Goal: Task Accomplishment & Management: Use online tool/utility

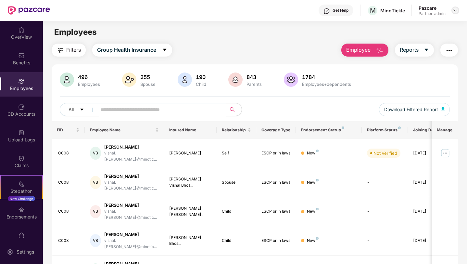
click at [456, 10] on img at bounding box center [455, 10] width 5 height 5
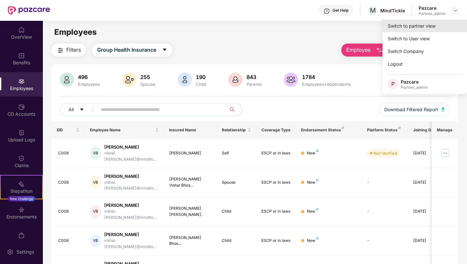
click at [412, 30] on div "Switch to partner view" at bounding box center [425, 25] width 84 height 13
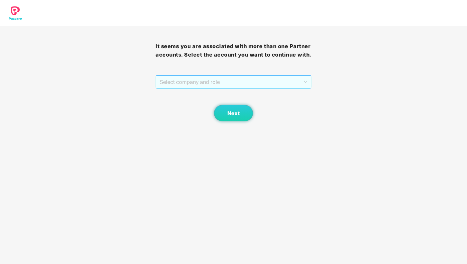
click at [216, 84] on span "Select company and role" at bounding box center [233, 82] width 147 height 12
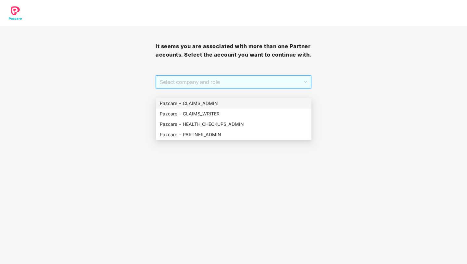
click at [211, 100] on div "Pazcare - CLAIMS_ADMIN" at bounding box center [234, 103] width 148 height 7
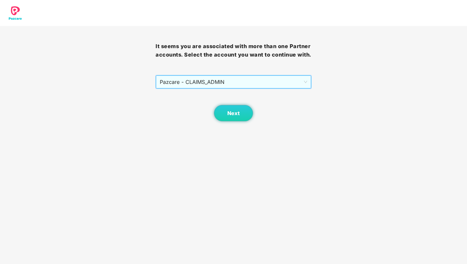
click at [232, 112] on div "Next" at bounding box center [234, 105] width 156 height 32
click at [232, 116] on span "Next" at bounding box center [233, 113] width 12 height 6
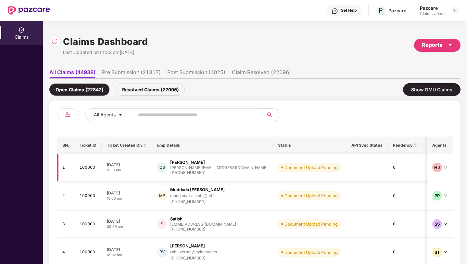
scroll to position [17, 0]
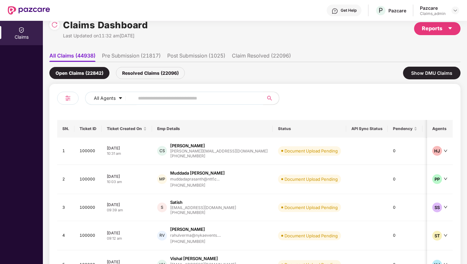
click at [121, 58] on li "Pre Submission (21817)" at bounding box center [131, 56] width 59 height 9
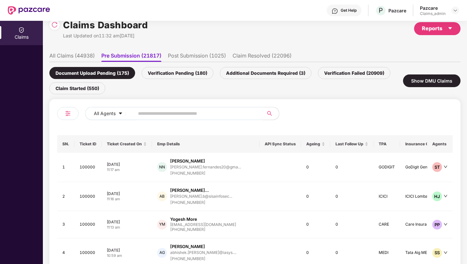
scroll to position [0, 0]
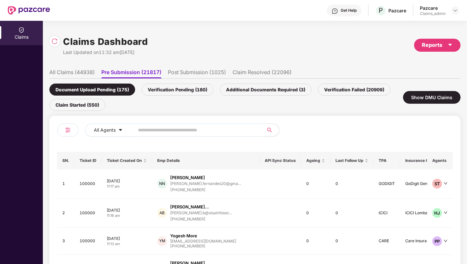
click at [82, 77] on li "All Claims (44938)" at bounding box center [71, 73] width 45 height 9
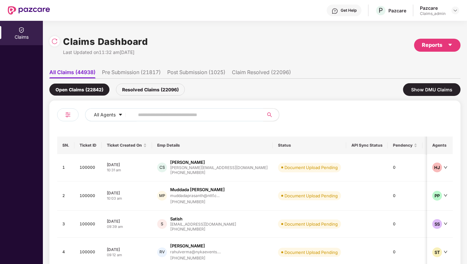
click at [116, 70] on li "Pre Submission (21817)" at bounding box center [131, 73] width 59 height 9
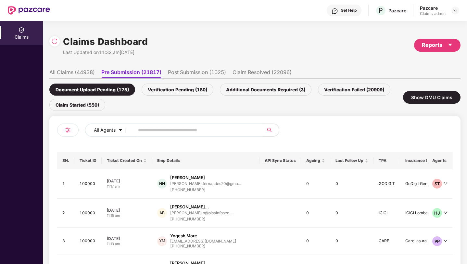
click at [175, 85] on div "Verification Pending (180)" at bounding box center [178, 89] width 72 height 12
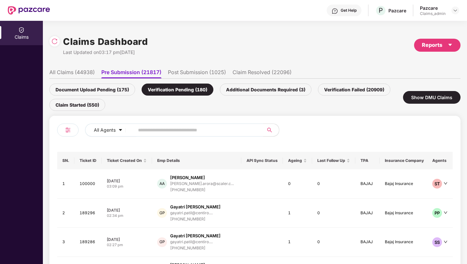
click at [248, 89] on div "Additional Documents Required (3)" at bounding box center [266, 89] width 92 height 12
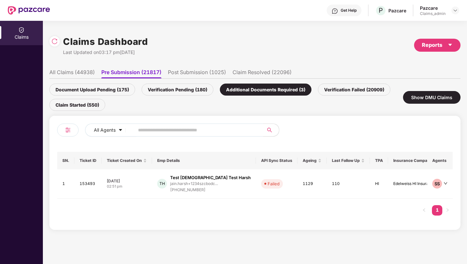
click at [341, 94] on div "Verification Failed (20909)" at bounding box center [354, 89] width 72 height 12
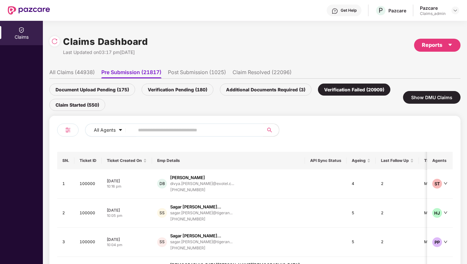
click at [61, 104] on div "Claim Started (550)" at bounding box center [77, 105] width 56 height 12
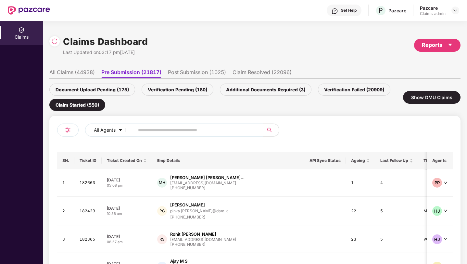
click at [212, 75] on li "Post Submission (1025)" at bounding box center [197, 73] width 58 height 9
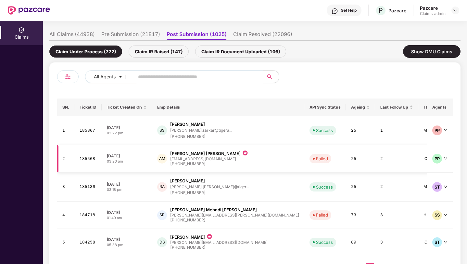
scroll to position [66, 0]
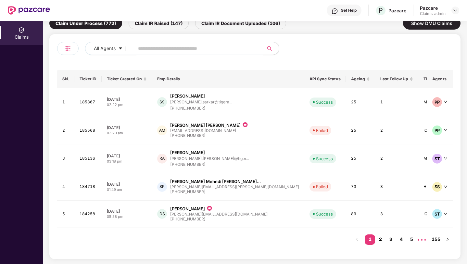
click at [377, 236] on link "2" at bounding box center [380, 239] width 10 height 10
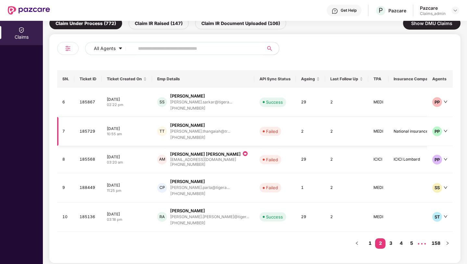
click at [297, 138] on td "2" at bounding box center [310, 131] width 29 height 29
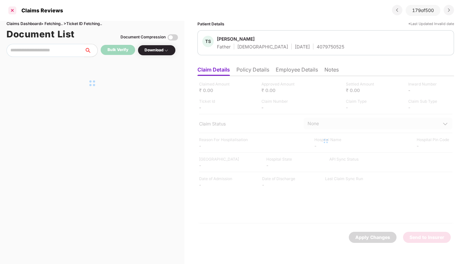
click at [12, 10] on div at bounding box center [12, 10] width 10 height 10
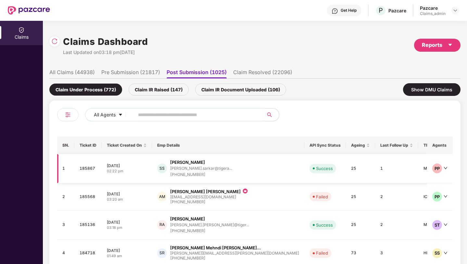
scroll to position [66, 0]
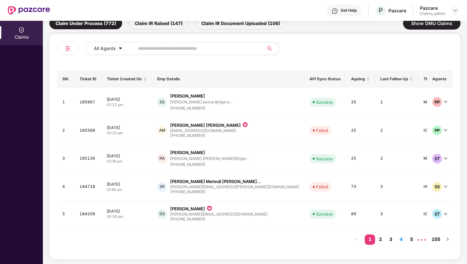
click at [395, 244] on ul "1 2 3 4 5 ••• 155" at bounding box center [402, 239] width 101 height 10
click at [389, 237] on link "3" at bounding box center [390, 239] width 10 height 10
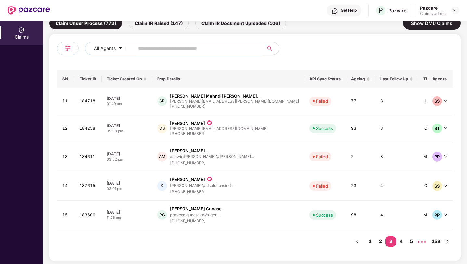
click at [410, 245] on link "5" at bounding box center [411, 241] width 10 height 10
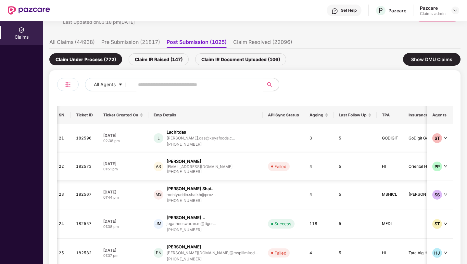
scroll to position [28, 0]
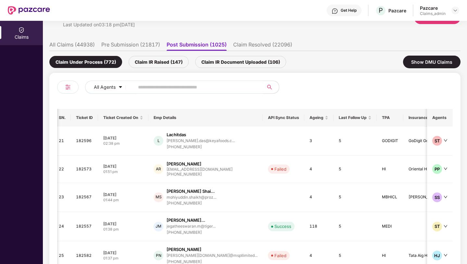
click at [165, 66] on div "Claim IR Raised (147)" at bounding box center [159, 62] width 60 height 12
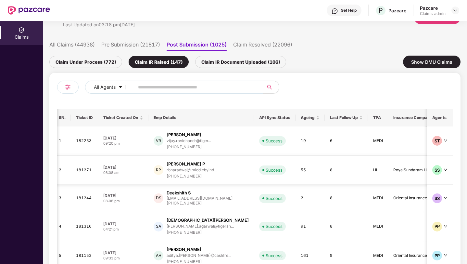
scroll to position [70, 0]
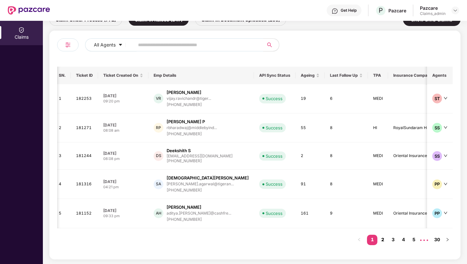
click at [386, 240] on link "2" at bounding box center [382, 239] width 10 height 10
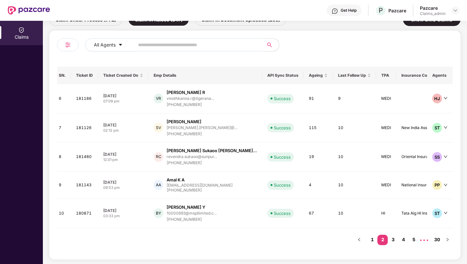
scroll to position [0, 0]
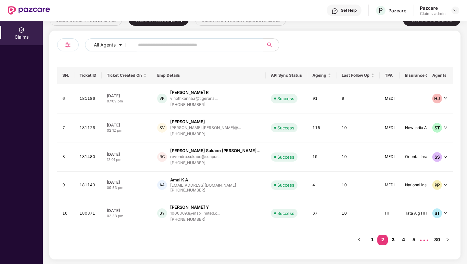
click at [395, 240] on link "3" at bounding box center [393, 239] width 10 height 10
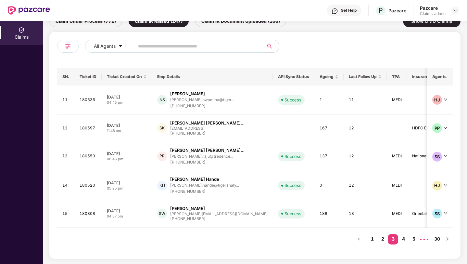
scroll to position [68, 0]
click at [402, 241] on link "4" at bounding box center [403, 239] width 10 height 10
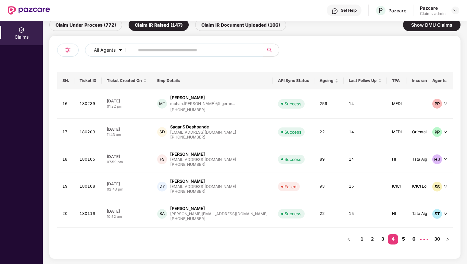
scroll to position [64, 0]
click at [403, 240] on link "5" at bounding box center [403, 239] width 10 height 10
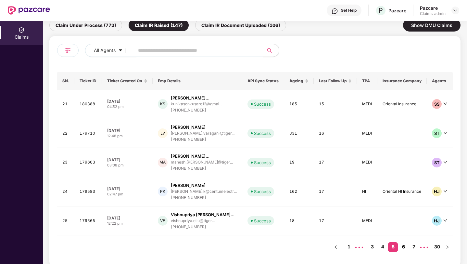
click at [404, 245] on link "6" at bounding box center [403, 247] width 10 height 10
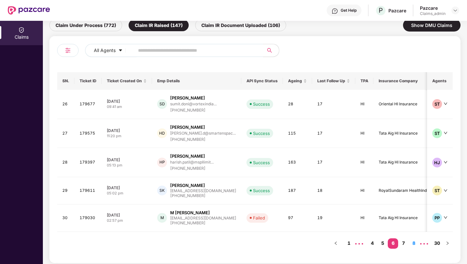
click at [410, 247] on li "8" at bounding box center [413, 243] width 10 height 10
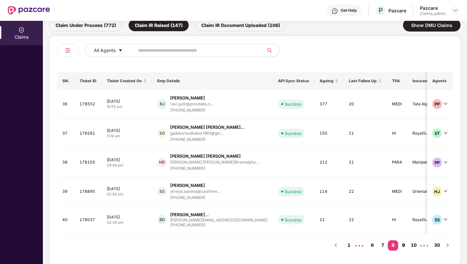
click at [406, 245] on link "9" at bounding box center [403, 245] width 10 height 10
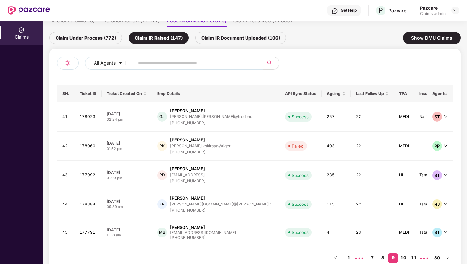
scroll to position [49, 0]
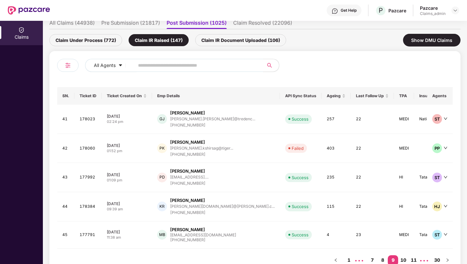
click at [226, 42] on div "Claim IR Document Uploaded (106)" at bounding box center [240, 40] width 91 height 12
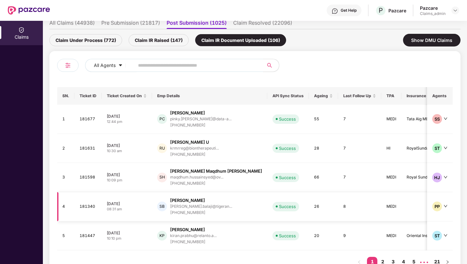
scroll to position [72, 0]
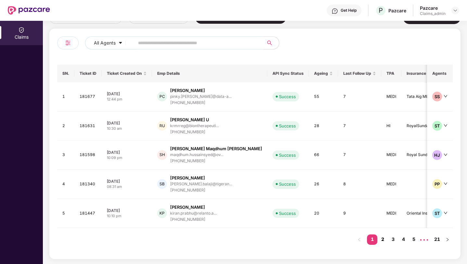
click at [381, 237] on link "2" at bounding box center [382, 239] width 10 height 10
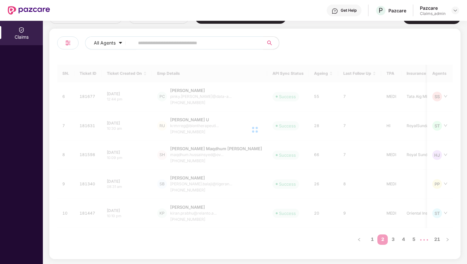
scroll to position [70, 0]
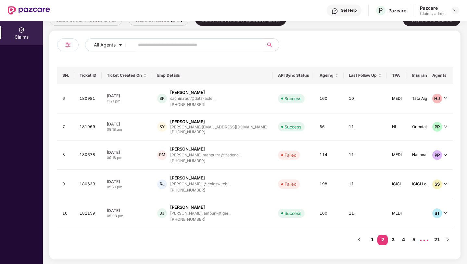
click at [395, 240] on link "3" at bounding box center [393, 239] width 10 height 10
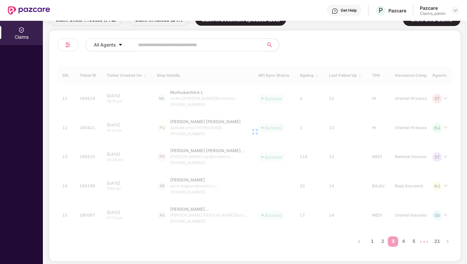
scroll to position [0, 0]
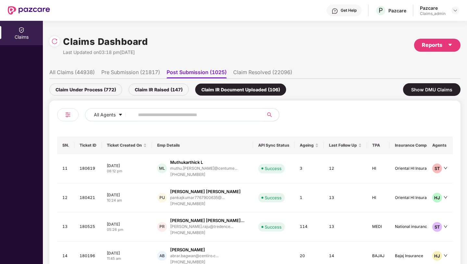
click at [264, 71] on li "Claim Resolved (22096)" at bounding box center [262, 73] width 59 height 9
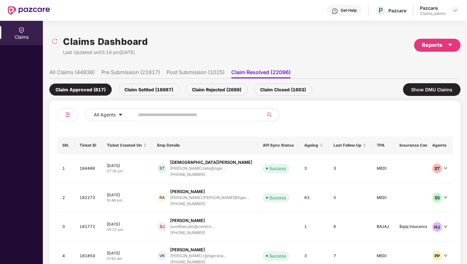
click at [160, 89] on div "Claim Settled (16987)" at bounding box center [148, 89] width 61 height 12
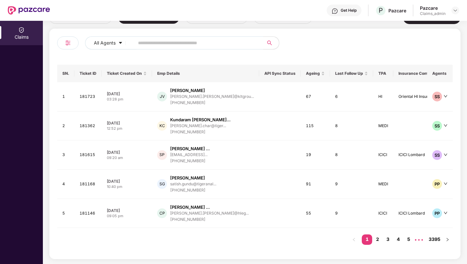
scroll to position [2, 0]
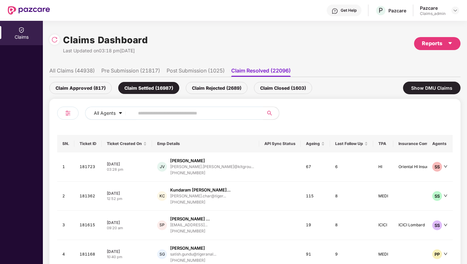
click at [77, 84] on div "Claim Approved (817)" at bounding box center [80, 88] width 62 height 12
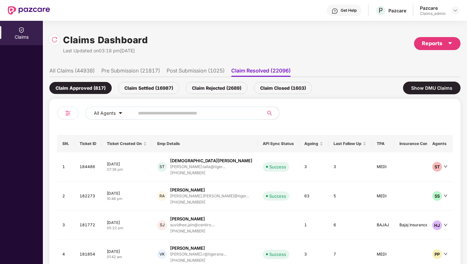
scroll to position [72, 0]
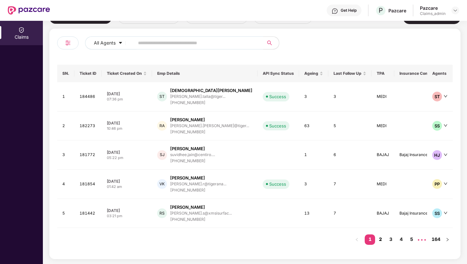
click at [383, 240] on link "2" at bounding box center [380, 239] width 10 height 10
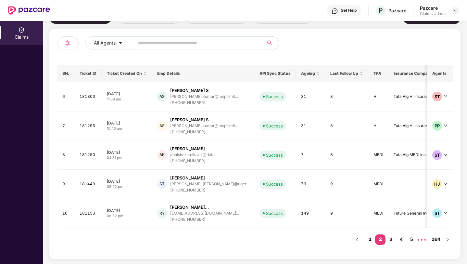
click at [368, 243] on link "1" at bounding box center [370, 239] width 10 height 10
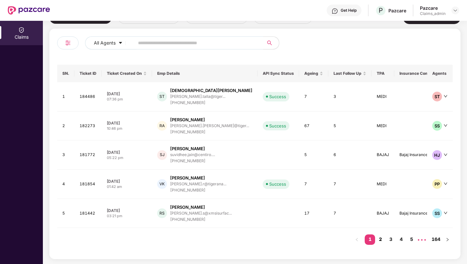
click at [380, 235] on link "2" at bounding box center [380, 239] width 10 height 10
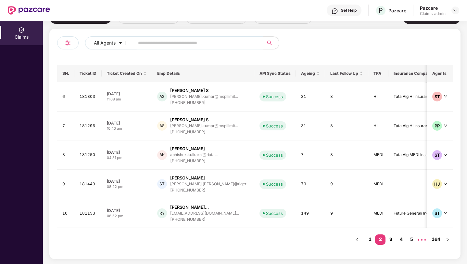
click at [394, 240] on link "3" at bounding box center [390, 239] width 10 height 10
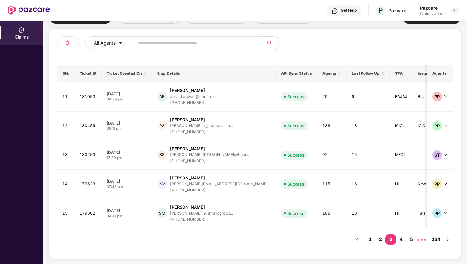
click at [402, 240] on link "4" at bounding box center [401, 239] width 10 height 10
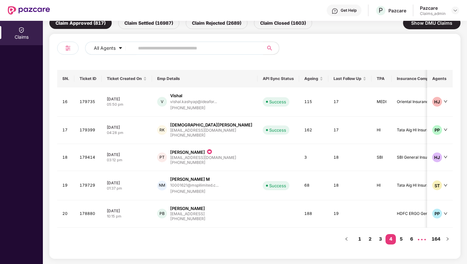
scroll to position [66, 0]
click at [408, 240] on link "6" at bounding box center [411, 239] width 10 height 10
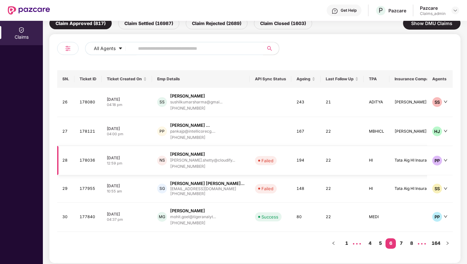
click at [188, 157] on div "nithin.shetty@cloudify..." at bounding box center [202, 160] width 65 height 6
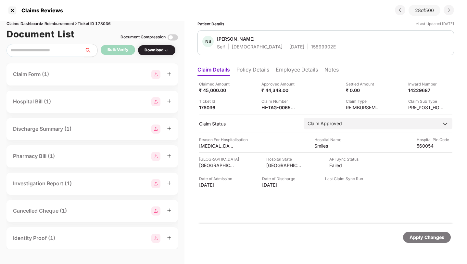
click at [334, 182] on div "Last Claim Sync Run" at bounding box center [344, 181] width 38 height 12
click at [11, 9] on div at bounding box center [12, 10] width 10 height 10
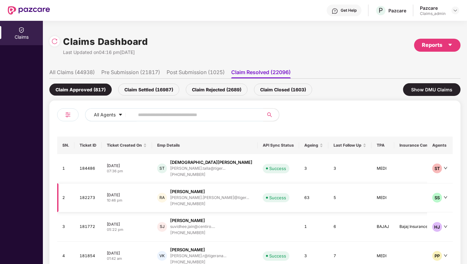
scroll to position [72, 0]
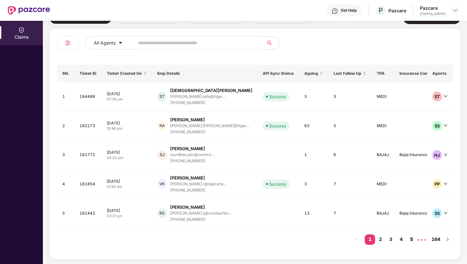
click at [407, 243] on link "5" at bounding box center [411, 239] width 10 height 10
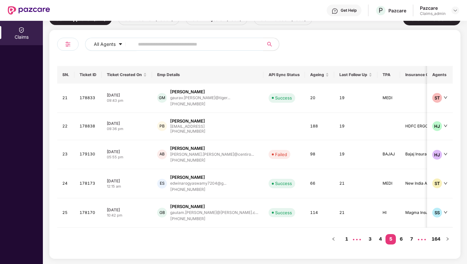
scroll to position [70, 0]
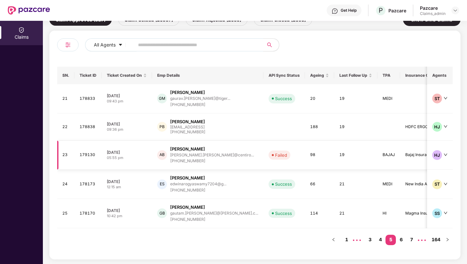
click at [334, 160] on td "19" at bounding box center [355, 155] width 43 height 29
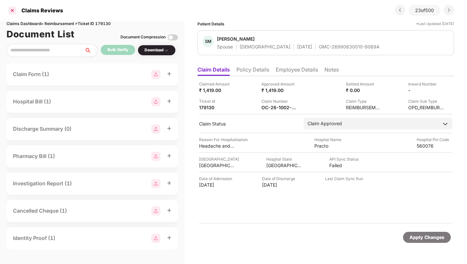
click at [14, 13] on div at bounding box center [12, 10] width 10 height 10
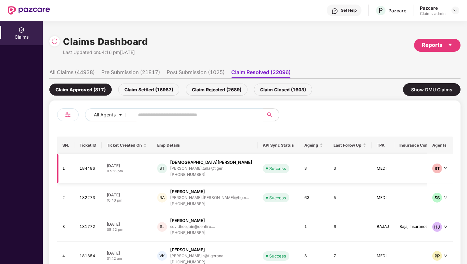
scroll to position [72, 0]
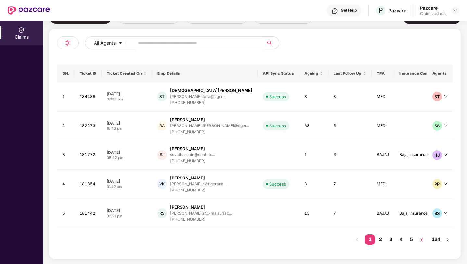
click at [420, 238] on span "•••" at bounding box center [422, 239] width 10 height 10
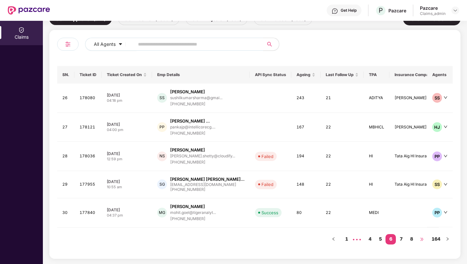
scroll to position [70, 0]
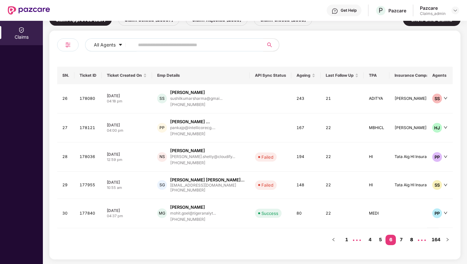
click at [413, 238] on link "8" at bounding box center [411, 239] width 10 height 10
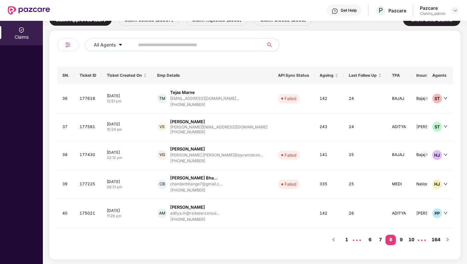
click at [62, 40] on div at bounding box center [67, 44] width 21 height 13
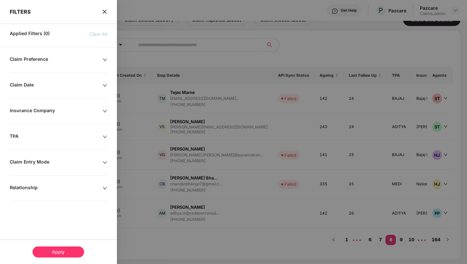
click at [46, 137] on div "TPA" at bounding box center [56, 136] width 93 height 7
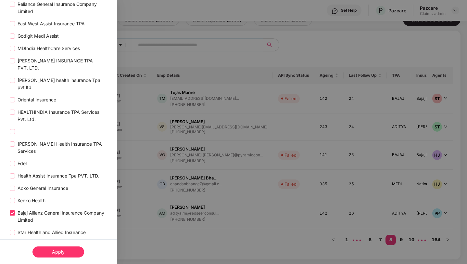
scroll to position [433, 0]
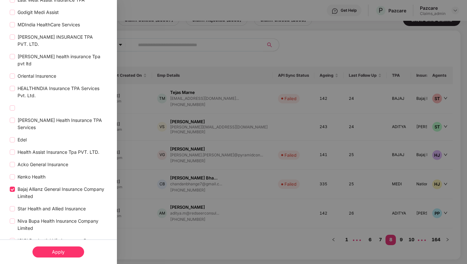
click at [64, 250] on div "Apply" at bounding box center [58, 251] width 52 height 11
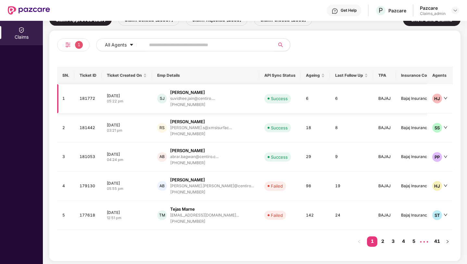
click at [263, 106] on td "Success" at bounding box center [280, 98] width 42 height 29
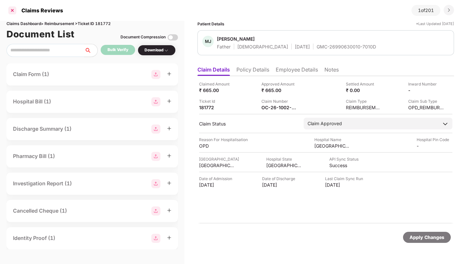
click at [12, 12] on div at bounding box center [12, 10] width 10 height 10
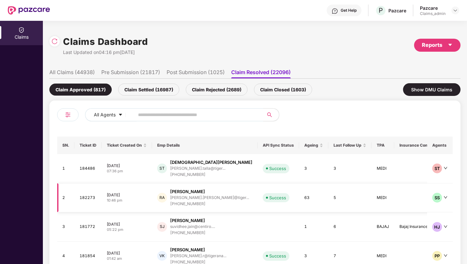
scroll to position [72, 0]
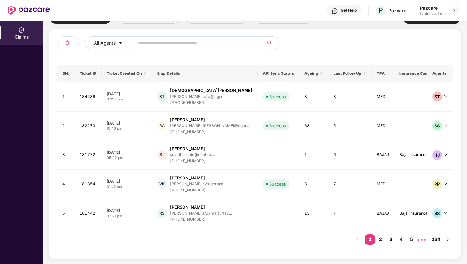
click at [395, 234] on link "3" at bounding box center [390, 239] width 10 height 10
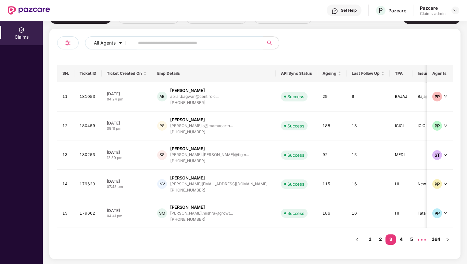
click at [404, 243] on li "4" at bounding box center [401, 239] width 10 height 10
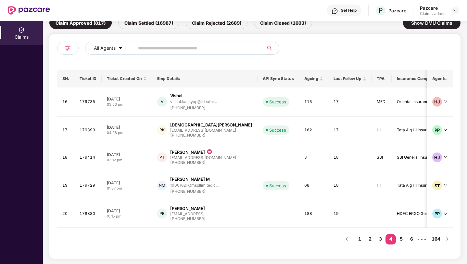
scroll to position [66, 0]
click at [409, 238] on link "6" at bounding box center [411, 239] width 10 height 10
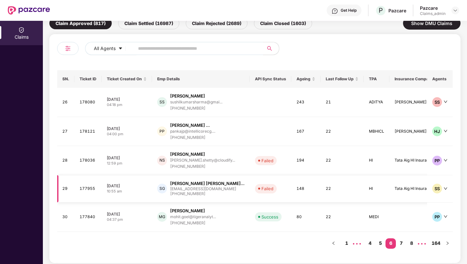
click at [320, 189] on td "22" at bounding box center [341, 188] width 43 height 27
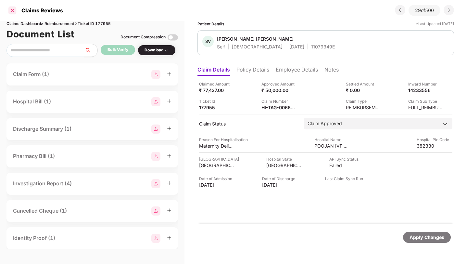
click at [15, 10] on div at bounding box center [12, 10] width 10 height 10
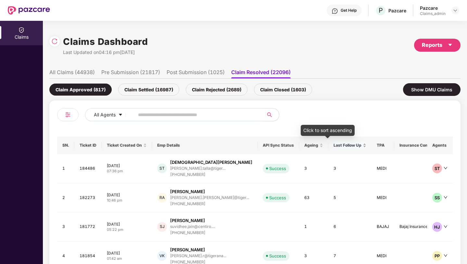
scroll to position [72, 0]
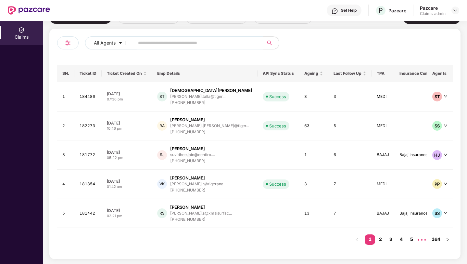
click at [410, 238] on link "5" at bounding box center [411, 239] width 10 height 10
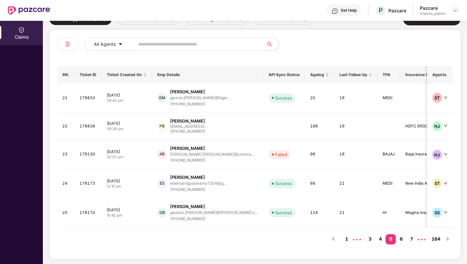
scroll to position [70, 0]
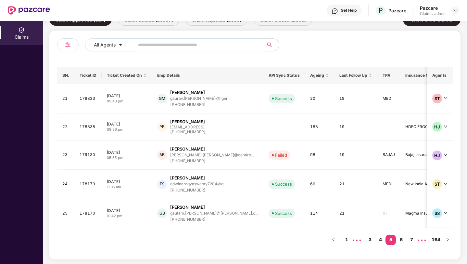
click at [410, 238] on link "7" at bounding box center [411, 239] width 10 height 10
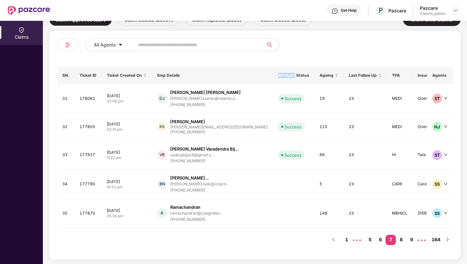
click at [273, 72] on th "API Sync Status" at bounding box center [294, 76] width 42 height 18
click at [273, 75] on th "API Sync Status" at bounding box center [294, 76] width 42 height 18
click at [372, 238] on link "5" at bounding box center [370, 239] width 10 height 10
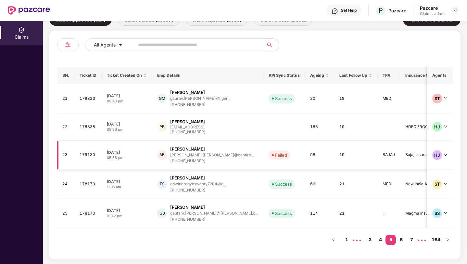
click at [263, 149] on td "Failed" at bounding box center [284, 155] width 42 height 29
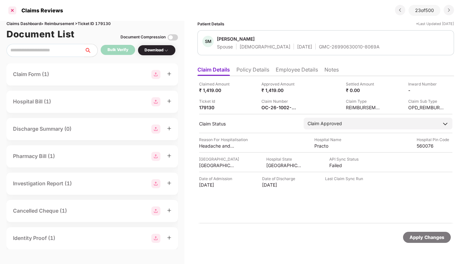
click at [14, 11] on div at bounding box center [12, 10] width 10 height 10
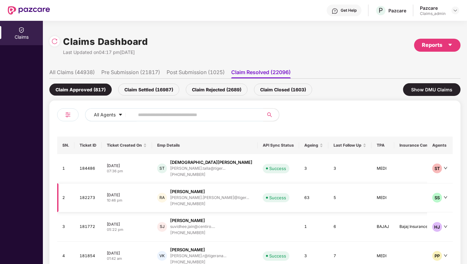
scroll to position [72, 0]
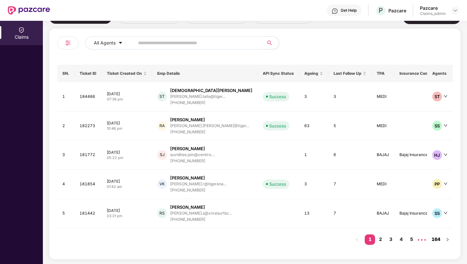
click at [438, 238] on link "164" at bounding box center [436, 239] width 13 height 10
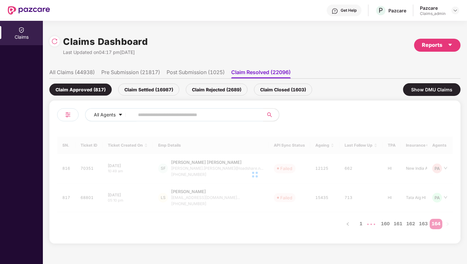
scroll to position [0, 0]
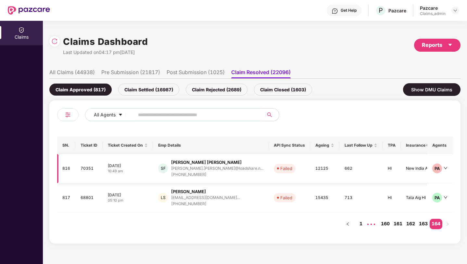
click at [310, 164] on td "12125" at bounding box center [324, 168] width 29 height 29
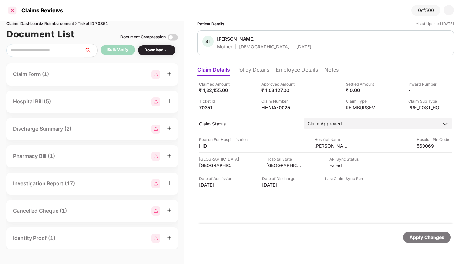
click at [10, 11] on div at bounding box center [12, 10] width 10 height 10
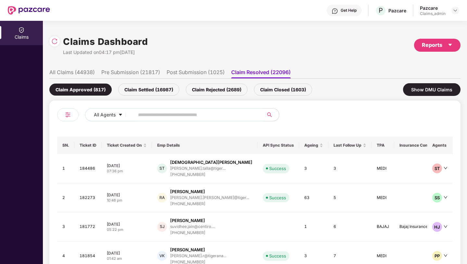
click at [128, 88] on div "Claim Settled (16987)" at bounding box center [148, 89] width 61 height 12
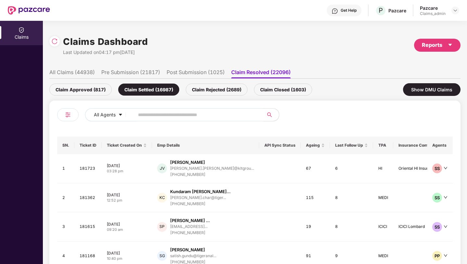
click at [186, 76] on li "Post Submission (1025)" at bounding box center [196, 73] width 58 height 9
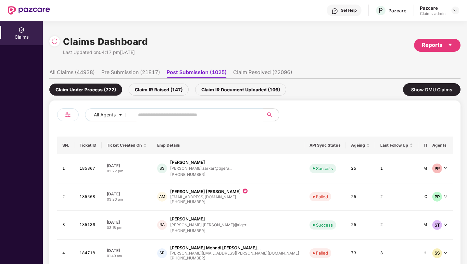
click at [185, 93] on div "Claim IR Raised (147)" at bounding box center [159, 89] width 60 height 12
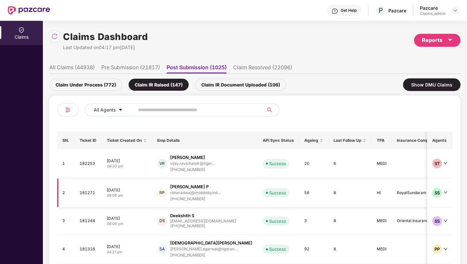
scroll to position [70, 0]
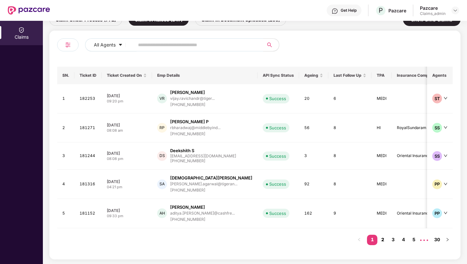
click at [386, 237] on link "2" at bounding box center [382, 239] width 10 height 10
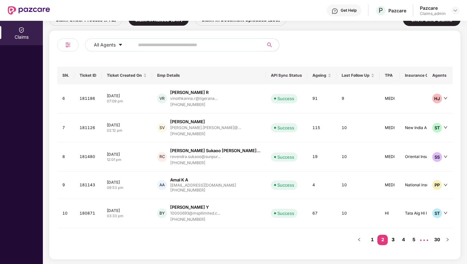
click at [391, 239] on link "3" at bounding box center [393, 239] width 10 height 10
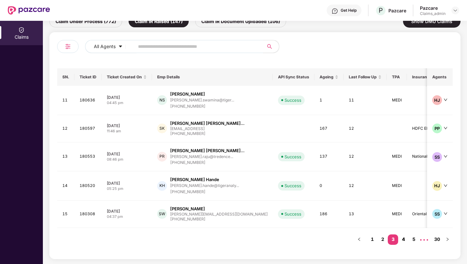
click at [399, 238] on link "4" at bounding box center [403, 239] width 10 height 10
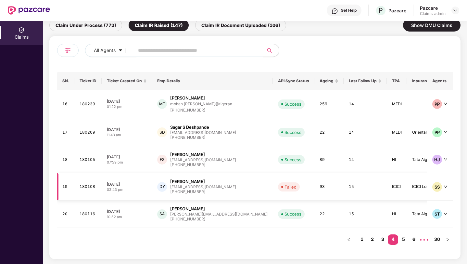
click at [314, 194] on td "93" at bounding box center [328, 186] width 29 height 27
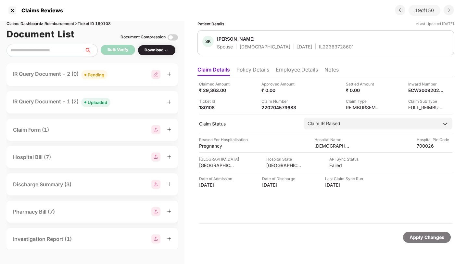
click at [74, 95] on div "IR Query Document - 1 (2) Uploaded" at bounding box center [91, 102] width 171 height 22
click at [73, 100] on div "IR Query Document - 1 (2) Uploaded" at bounding box center [61, 101] width 97 height 9
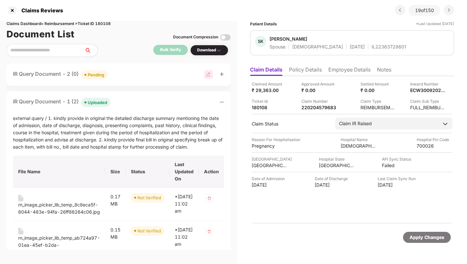
click at [78, 73] on div "IR Query Document - 2 (0) Pending" at bounding box center [60, 74] width 94 height 9
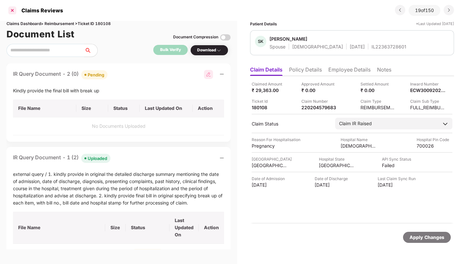
click at [13, 14] on div at bounding box center [12, 10] width 10 height 10
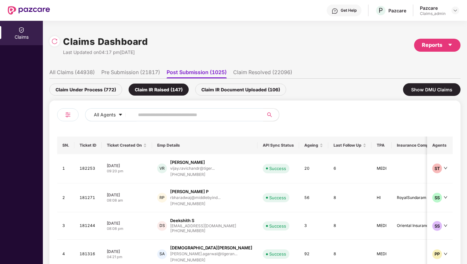
click at [116, 72] on li "Pre Submission (21817)" at bounding box center [130, 73] width 59 height 9
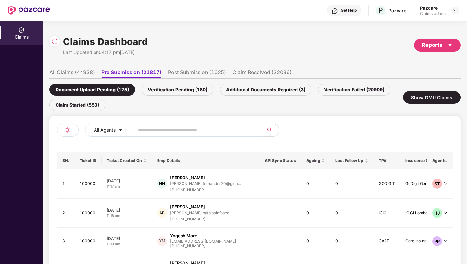
scroll to position [85, 0]
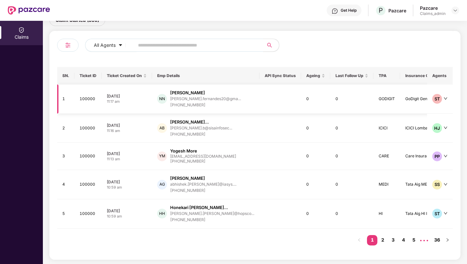
click at [195, 109] on td "NN Nilam Malcolm Noronha neelam.fernandes20@gma... +919326002481" at bounding box center [205, 98] width 107 height 29
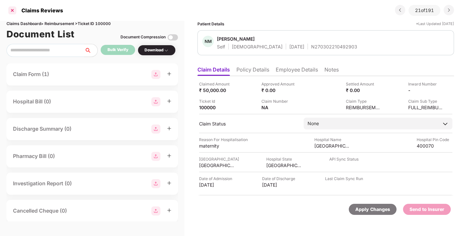
click at [10, 11] on div at bounding box center [12, 10] width 10 height 10
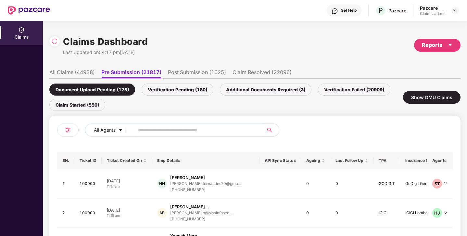
scroll to position [113, 0]
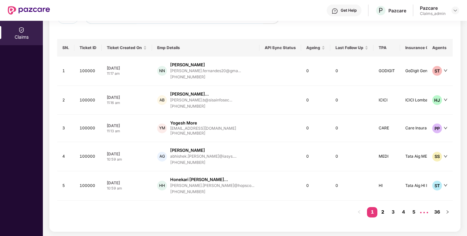
click at [382, 212] on link "2" at bounding box center [382, 212] width 10 height 10
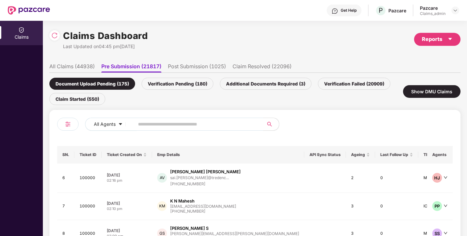
scroll to position [0, 0]
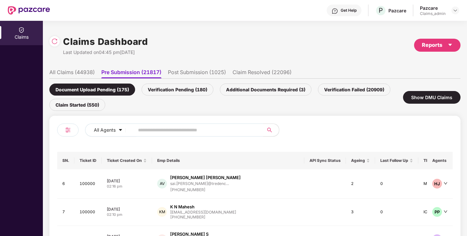
click at [176, 73] on li "Post Submission (1025)" at bounding box center [197, 73] width 58 height 9
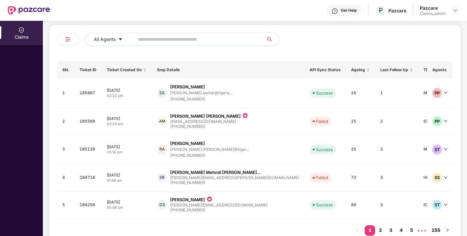
scroll to position [94, 0]
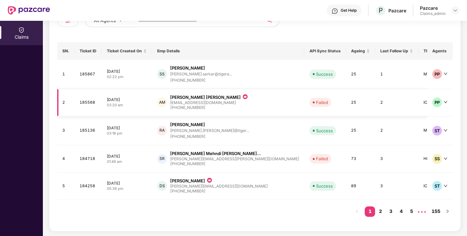
click at [304, 112] on td "Failed" at bounding box center [325, 102] width 42 height 27
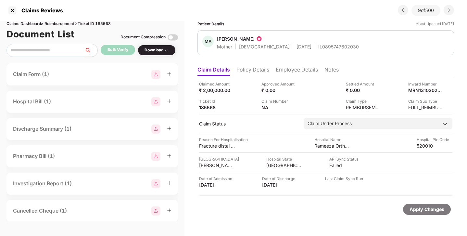
click at [102, 24] on div "Claims Dashboard > Reimbursement > Ticket ID 185568" at bounding box center [91, 24] width 171 height 6
copy div "185568"
click at [14, 11] on div at bounding box center [12, 10] width 10 height 10
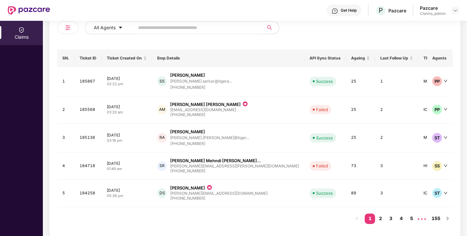
scroll to position [94, 0]
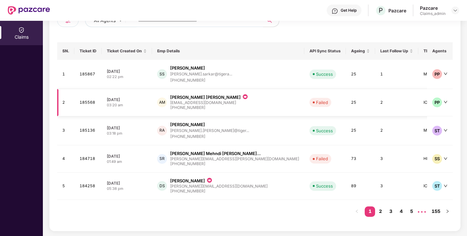
click at [304, 101] on td "Failed" at bounding box center [325, 102] width 42 height 27
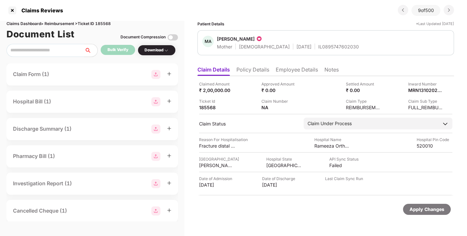
click at [107, 25] on div "Claims Dashboard > Reimbursement > Ticket ID 185568" at bounding box center [91, 24] width 171 height 6
click at [11, 10] on div at bounding box center [12, 10] width 10 height 10
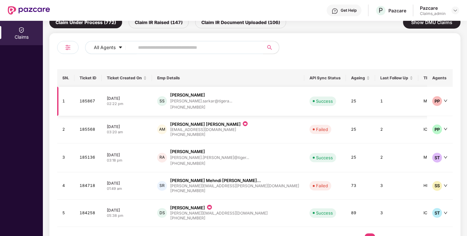
scroll to position [68, 0]
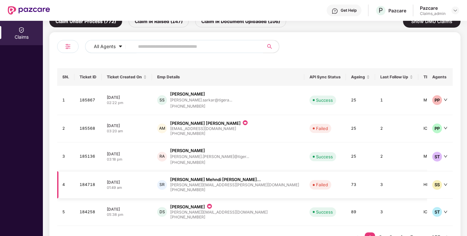
click at [227, 186] on div "SR Syed Mehndi Abbas Rizv... syed.rizvi@epikso.com +919582494966" at bounding box center [228, 184] width 142 height 17
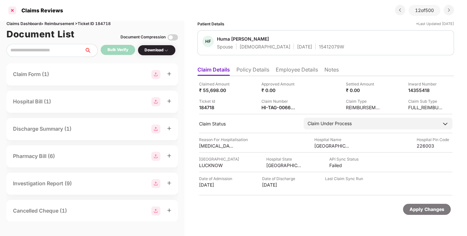
click at [13, 9] on div at bounding box center [12, 10] width 10 height 10
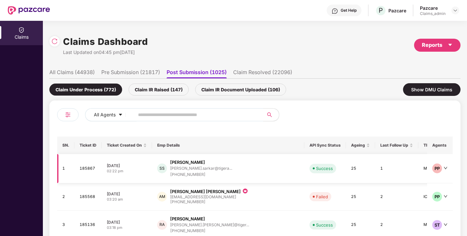
scroll to position [94, 0]
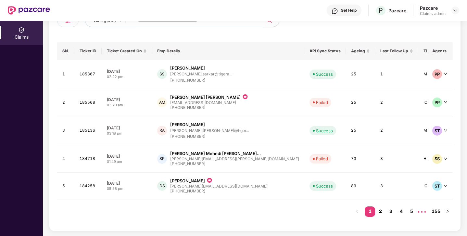
click at [382, 210] on link "2" at bounding box center [380, 211] width 10 height 10
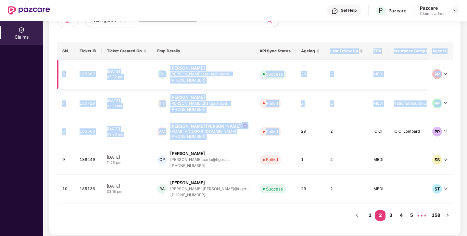
drag, startPoint x: 295, startPoint y: 126, endPoint x: 304, endPoint y: 59, distance: 67.4
click at [304, 60] on tbody "6 185867 12 Oct 2025 02:22 pm SS Sarbajit Sarkar sarbajit.sarkar@tigera... +917…" at bounding box center [260, 132] width 406 height 144
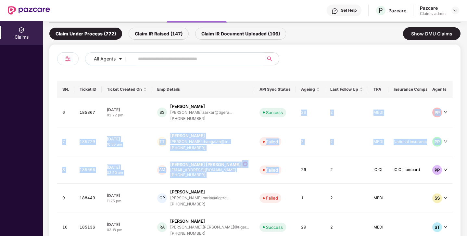
scroll to position [49, 0]
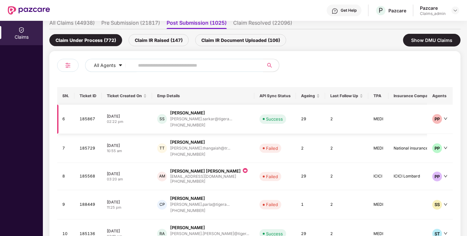
click at [273, 118] on td "Success" at bounding box center [275, 119] width 42 height 29
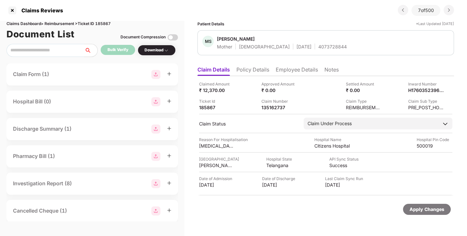
click at [104, 25] on div "Claims Dashboard > Reimbursement > Ticket ID 185867" at bounding box center [91, 24] width 171 height 6
copy div "185867"
click at [13, 9] on div at bounding box center [12, 10] width 10 height 10
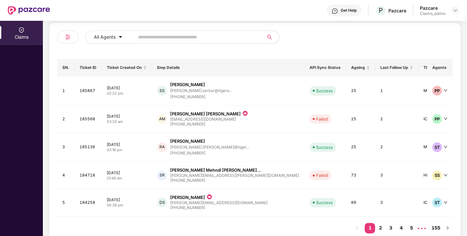
scroll to position [81, 0]
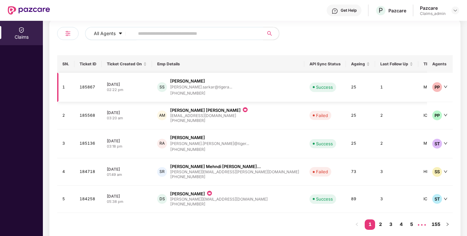
click at [304, 92] on td "Success" at bounding box center [325, 87] width 42 height 29
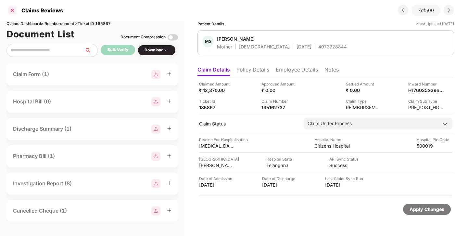
click at [14, 13] on div at bounding box center [12, 10] width 10 height 10
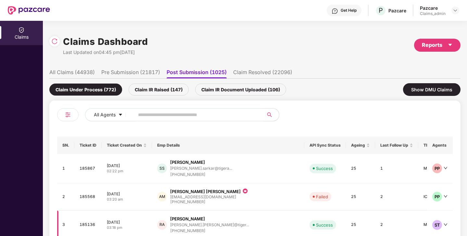
scroll to position [94, 0]
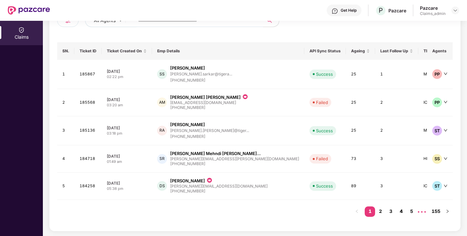
click at [396, 210] on link "4" at bounding box center [401, 211] width 10 height 10
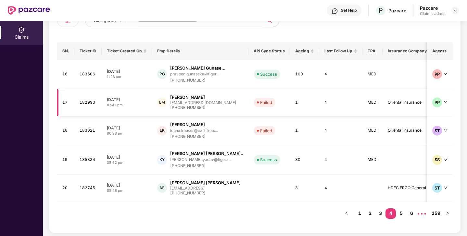
click at [290, 113] on td "1" at bounding box center [304, 102] width 29 height 27
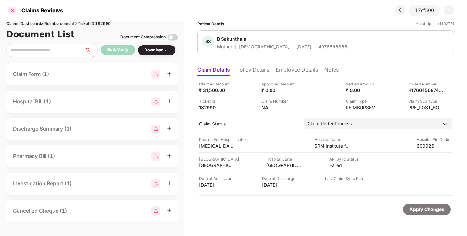
click at [13, 12] on div at bounding box center [12, 10] width 10 height 10
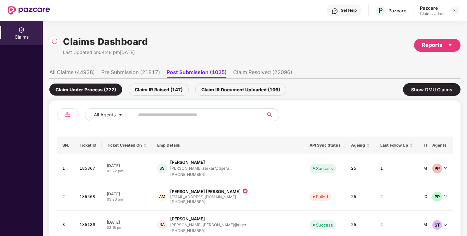
click at [218, 89] on div "Claim IR Document Uploaded (106)" at bounding box center [240, 89] width 91 height 12
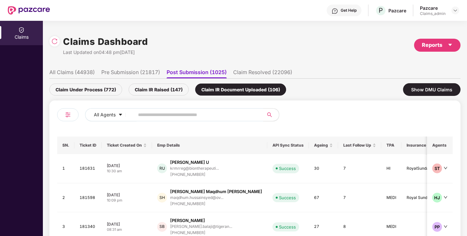
scroll to position [100, 0]
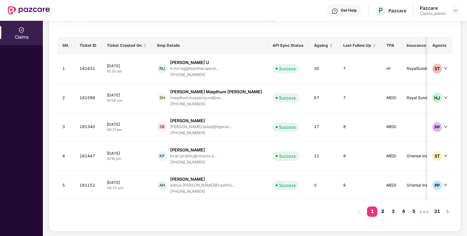
click at [382, 211] on link "2" at bounding box center [382, 211] width 10 height 10
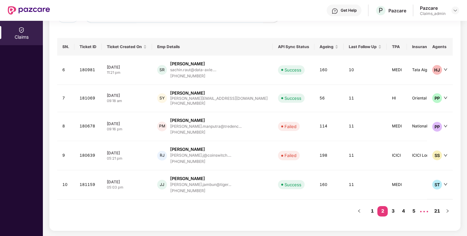
scroll to position [98, 0]
click at [394, 213] on link "3" at bounding box center [393, 212] width 10 height 10
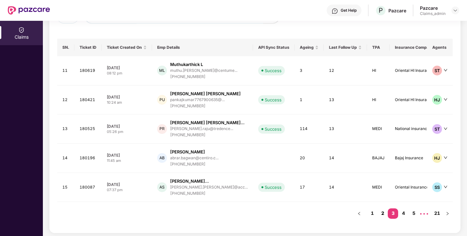
click at [380, 213] on link "2" at bounding box center [382, 213] width 10 height 10
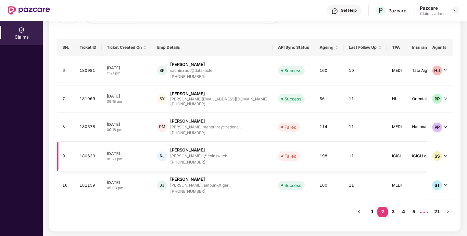
click at [314, 149] on td "198" at bounding box center [328, 156] width 29 height 29
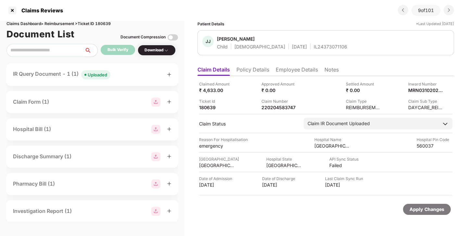
click at [250, 73] on li "Policy Details" at bounding box center [252, 70] width 33 height 9
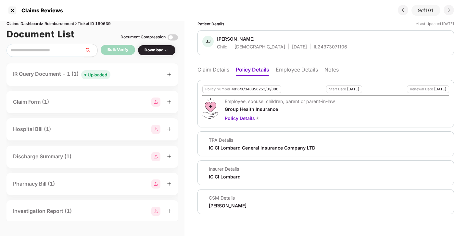
click at [223, 69] on li "Claim Details" at bounding box center [213, 70] width 32 height 9
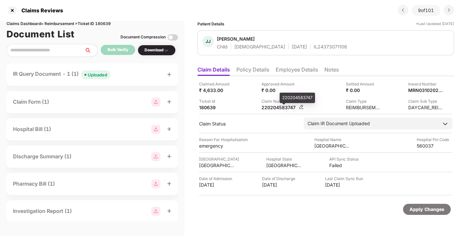
click at [289, 109] on div "220204583747" at bounding box center [279, 107] width 36 height 6
copy div "220204583747"
click at [104, 22] on div "Claims Dashboard > Reimbursement > Ticket ID 180639" at bounding box center [91, 24] width 171 height 6
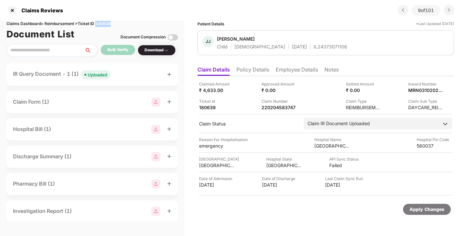
copy div "180639"
click at [11, 11] on div at bounding box center [12, 10] width 10 height 10
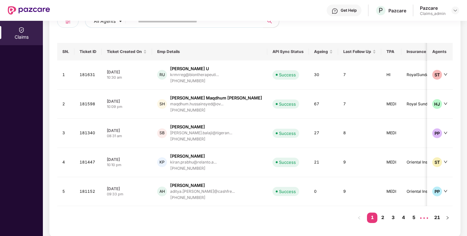
scroll to position [100, 0]
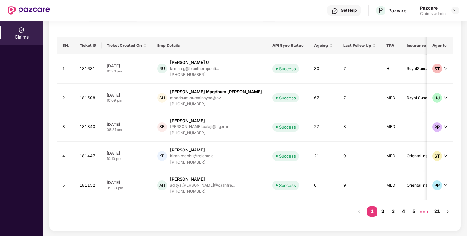
click at [381, 208] on link "2" at bounding box center [382, 211] width 10 height 10
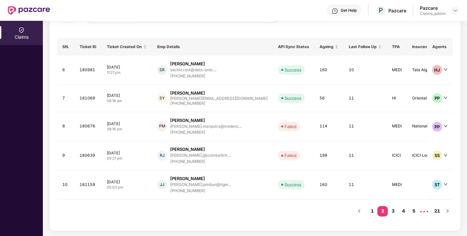
scroll to position [98, 0]
click at [373, 210] on link "1" at bounding box center [372, 212] width 10 height 10
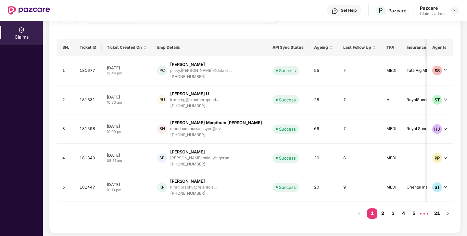
click at [385, 213] on link "2" at bounding box center [382, 213] width 10 height 10
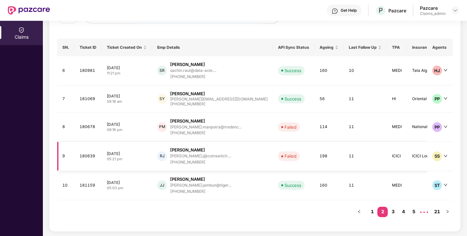
click at [344, 151] on td "11" at bounding box center [365, 156] width 43 height 29
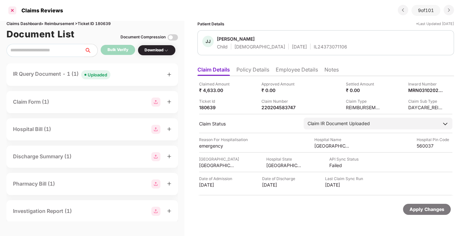
click at [13, 8] on div at bounding box center [12, 10] width 10 height 10
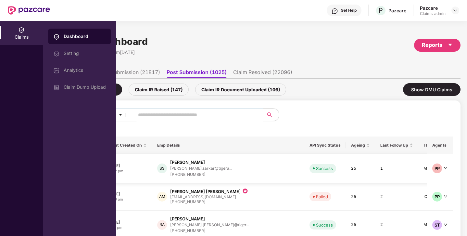
scroll to position [94, 0]
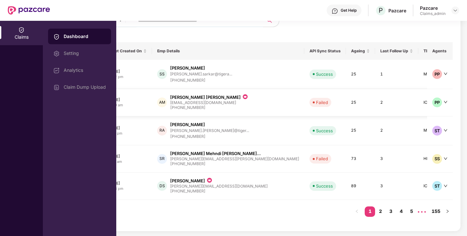
click at [304, 109] on td "Failed" at bounding box center [325, 102] width 42 height 27
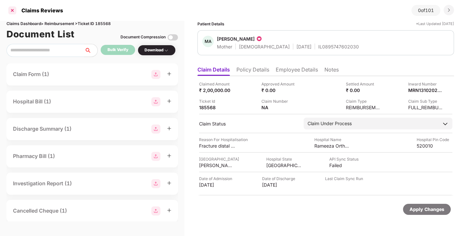
click at [12, 12] on div at bounding box center [12, 10] width 10 height 10
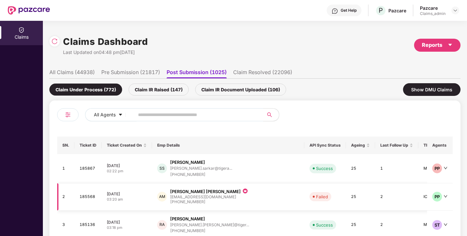
scroll to position [94, 0]
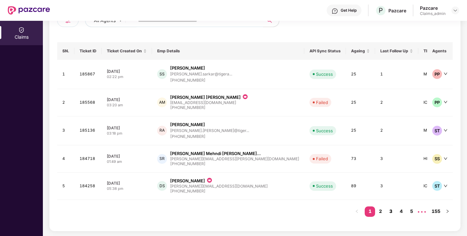
click at [389, 212] on link "3" at bounding box center [390, 211] width 10 height 10
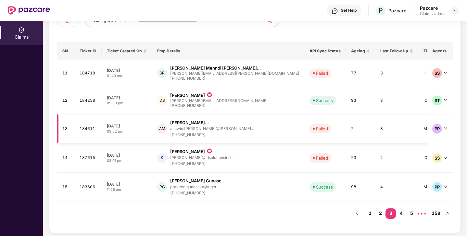
click at [375, 132] on td "3" at bounding box center [396, 128] width 43 height 29
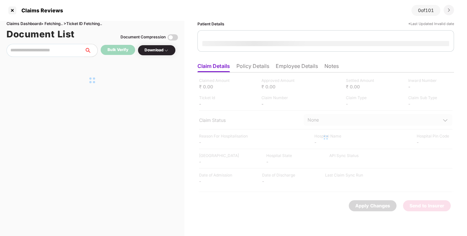
click at [330, 121] on div at bounding box center [325, 137] width 257 height 130
click at [10, 10] on div at bounding box center [12, 10] width 10 height 10
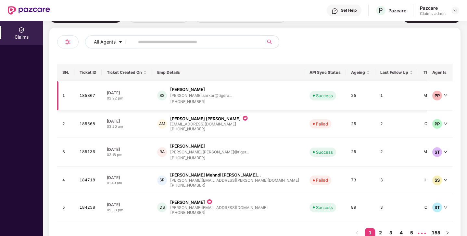
scroll to position [94, 0]
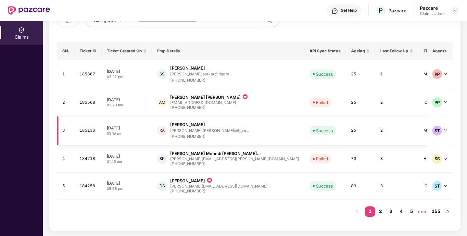
click at [304, 136] on td "Success" at bounding box center [325, 130] width 42 height 29
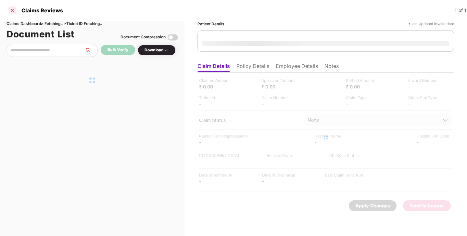
click at [16, 10] on div at bounding box center [12, 10] width 10 height 10
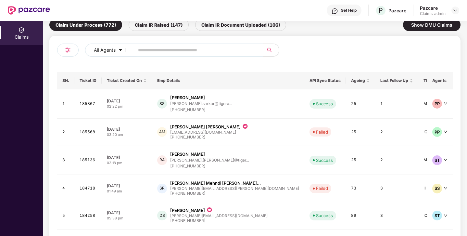
scroll to position [94, 0]
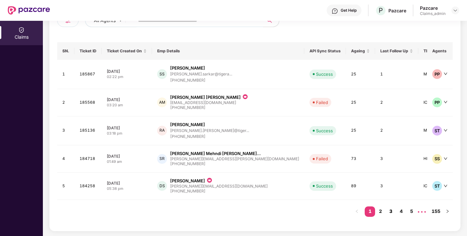
click at [395, 212] on link "3" at bounding box center [390, 211] width 10 height 10
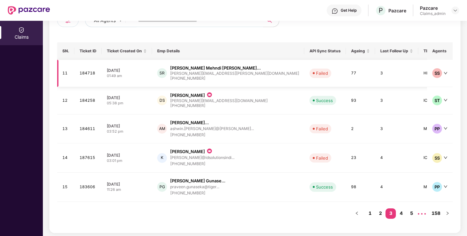
click at [346, 72] on td "77" at bounding box center [360, 73] width 29 height 27
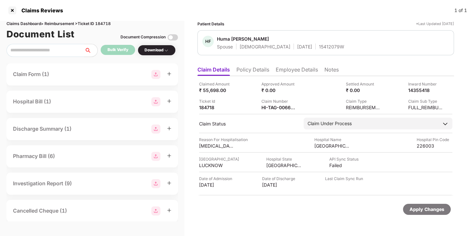
click at [251, 67] on li "Policy Details" at bounding box center [252, 70] width 33 height 9
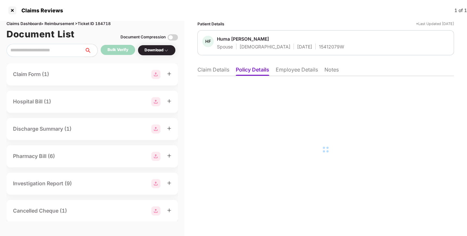
click at [222, 73] on li "Claim Details" at bounding box center [213, 70] width 32 height 9
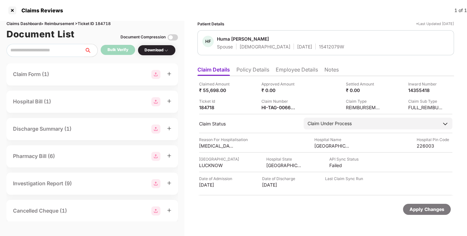
click at [110, 25] on div "Claims Dashboard > Reimbursement > Ticket ID 184718" at bounding box center [91, 24] width 171 height 6
copy div "184718"
click at [14, 9] on div at bounding box center [12, 10] width 10 height 10
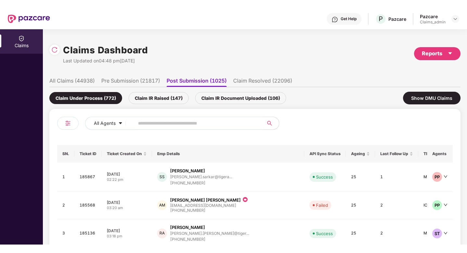
scroll to position [94, 0]
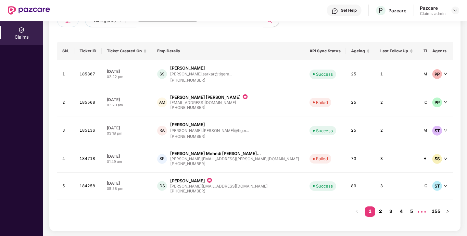
click at [378, 209] on link "2" at bounding box center [380, 211] width 10 height 10
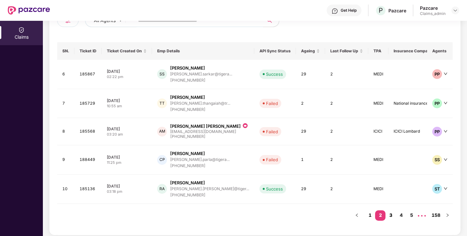
click at [395, 211] on link "3" at bounding box center [390, 215] width 10 height 10
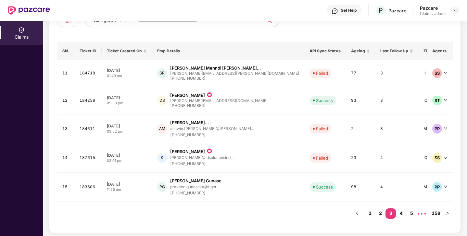
click at [406, 210] on link "4" at bounding box center [401, 213] width 10 height 10
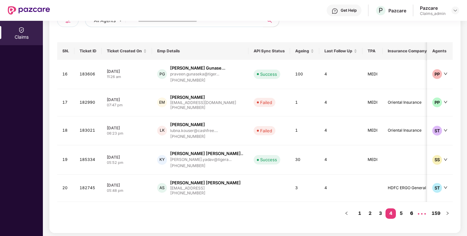
click at [409, 215] on link "6" at bounding box center [411, 213] width 10 height 10
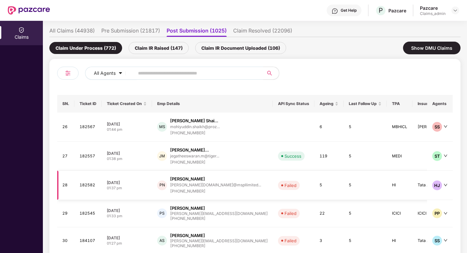
scroll to position [0, 0]
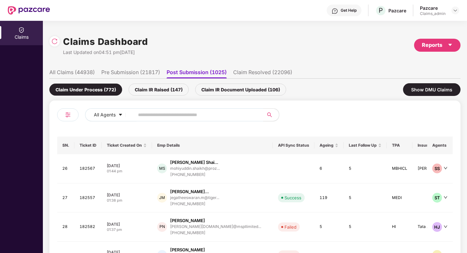
click at [253, 66] on ul "All Claims (44938) Pre Submission (21817) Post Submission (1025) Claim Resolved…" at bounding box center [254, 72] width 411 height 13
click at [245, 69] on li "Claim Resolved (22096)" at bounding box center [262, 73] width 59 height 9
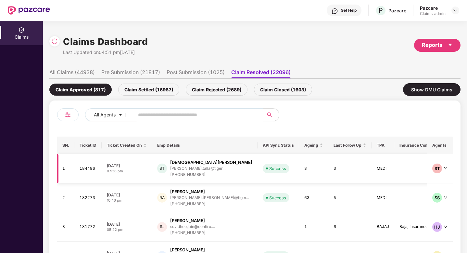
scroll to position [83, 0]
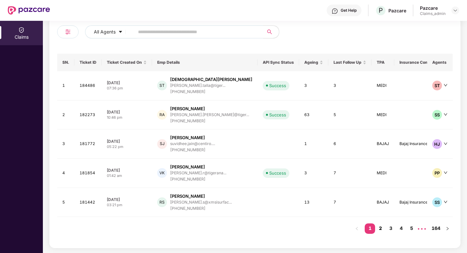
click at [376, 223] on link "2" at bounding box center [380, 228] width 10 height 10
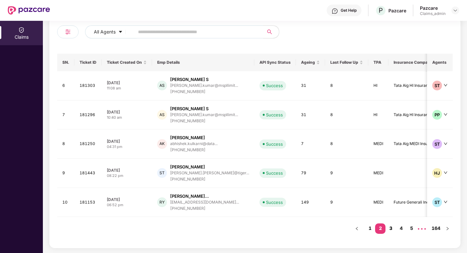
click at [391, 229] on link "3" at bounding box center [390, 228] width 10 height 10
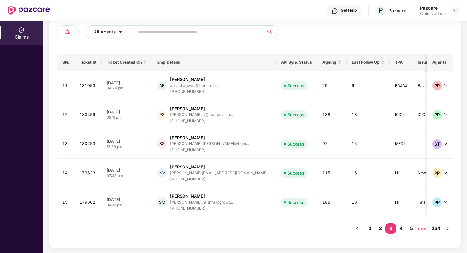
click at [397, 229] on link "4" at bounding box center [401, 228] width 10 height 10
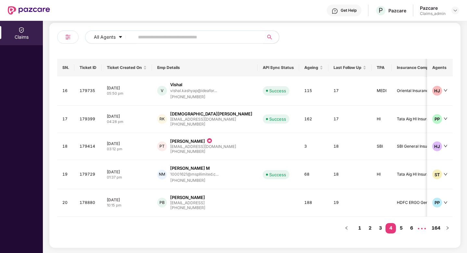
scroll to position [77, 0]
click at [404, 228] on link "5" at bounding box center [401, 228] width 10 height 10
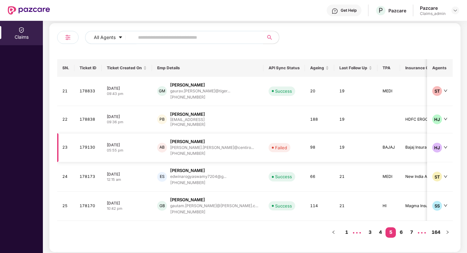
click at [263, 133] on td "Failed" at bounding box center [284, 147] width 42 height 29
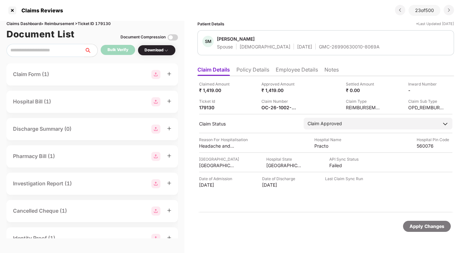
click at [102, 25] on div "Claims Dashboard > Reimbursement > Ticket ID 179130" at bounding box center [91, 24] width 171 height 6
copy div "179130"
click at [13, 12] on div at bounding box center [12, 10] width 10 height 10
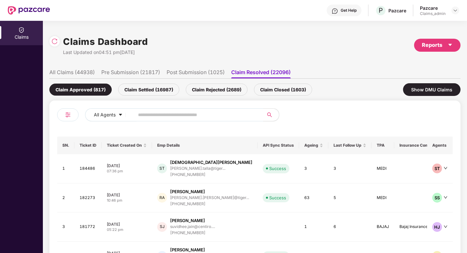
scroll to position [83, 0]
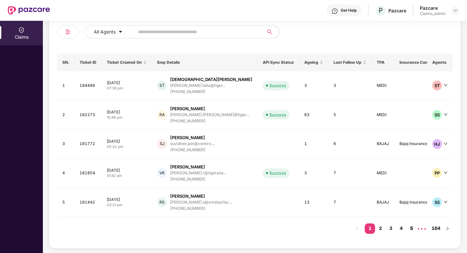
click at [411, 223] on link "5" at bounding box center [411, 228] width 10 height 10
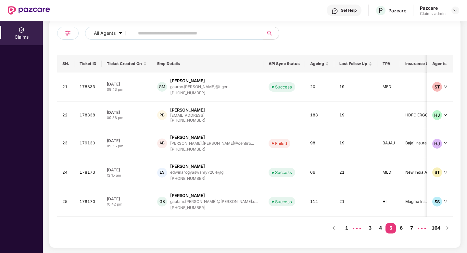
scroll to position [81, 0]
click at [410, 225] on link "7" at bounding box center [411, 228] width 10 height 10
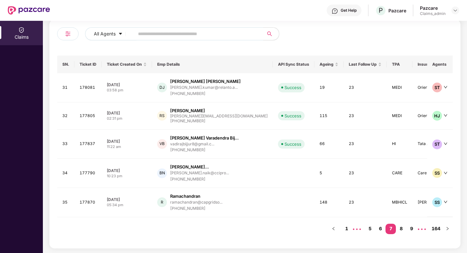
click at [410, 225] on link "9" at bounding box center [411, 228] width 10 height 10
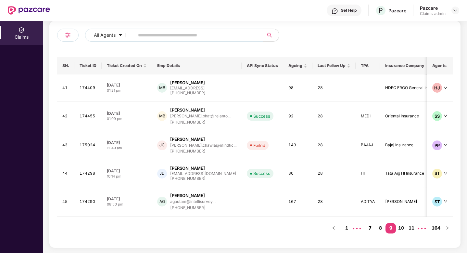
scroll to position [79, 0]
click at [312, 138] on td "28" at bounding box center [333, 145] width 43 height 29
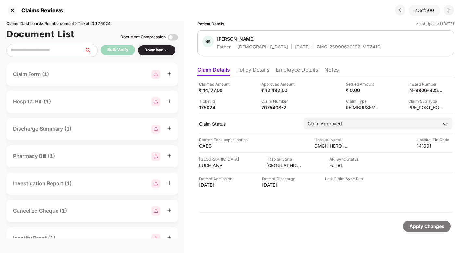
click at [101, 23] on div "Claims Dashboard > Reimbursement > Ticket ID 175024" at bounding box center [91, 24] width 171 height 6
copy div "175024"
click at [12, 10] on div at bounding box center [12, 10] width 10 height 10
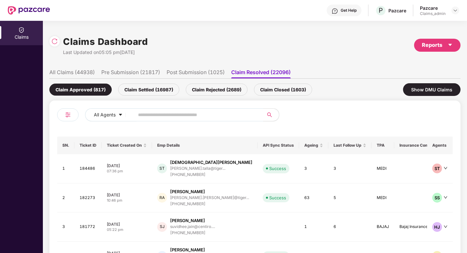
click at [229, 94] on div "Claim Rejected (2689)" at bounding box center [217, 89] width 62 height 12
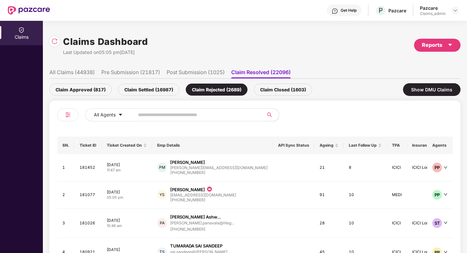
click at [100, 93] on div "Claim Approved (817)" at bounding box center [80, 89] width 62 height 12
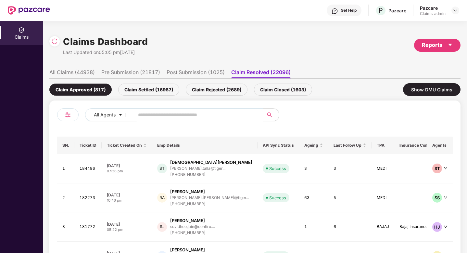
click at [75, 113] on div at bounding box center [67, 114] width 21 height 13
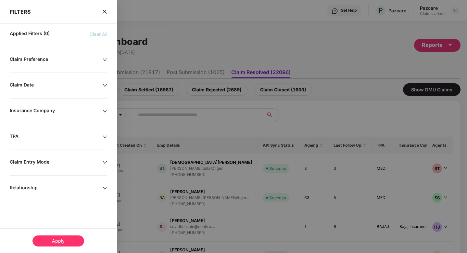
click at [53, 186] on div "Relationship" at bounding box center [56, 187] width 93 height 7
click at [39, 165] on div "Claim Entry Mode" at bounding box center [56, 162] width 93 height 7
click at [35, 61] on div "Claim Preference" at bounding box center [56, 59] width 93 height 7
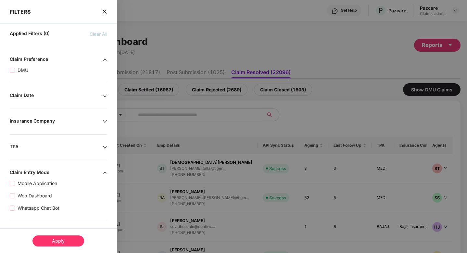
click at [24, 65] on div "DMU" at bounding box center [58, 67] width 97 height 12
click at [23, 69] on span "DMU" at bounding box center [23, 70] width 16 height 7
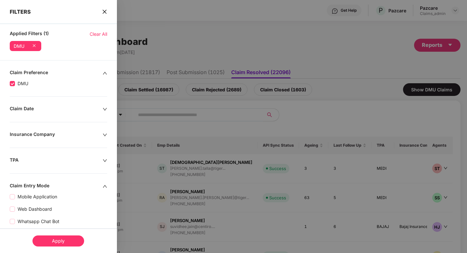
click at [49, 244] on div "Apply" at bounding box center [58, 240] width 52 height 11
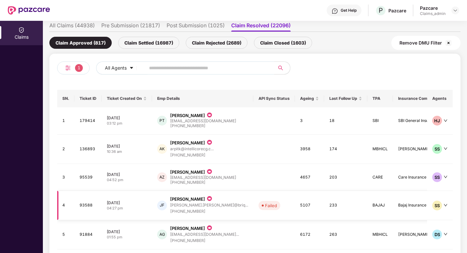
scroll to position [79, 0]
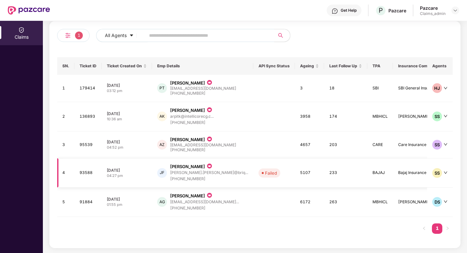
click at [295, 175] on td "5107" at bounding box center [309, 172] width 29 height 29
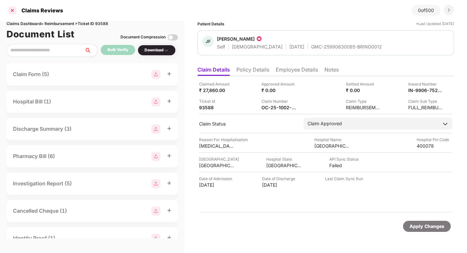
click at [15, 15] on div at bounding box center [12, 10] width 10 height 10
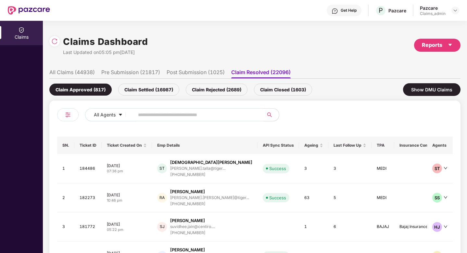
click at [105, 72] on li "Pre Submission (21817)" at bounding box center [130, 73] width 59 height 9
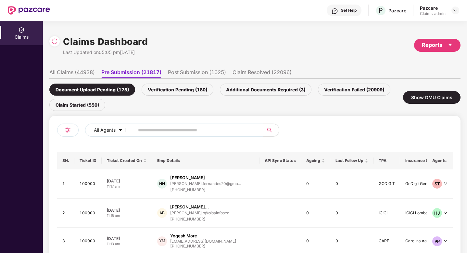
click at [223, 76] on li "Post Submission (1025)" at bounding box center [197, 73] width 58 height 9
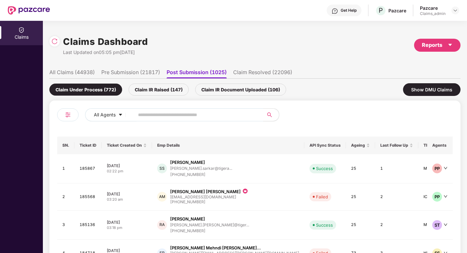
click at [67, 113] on img at bounding box center [68, 115] width 8 height 8
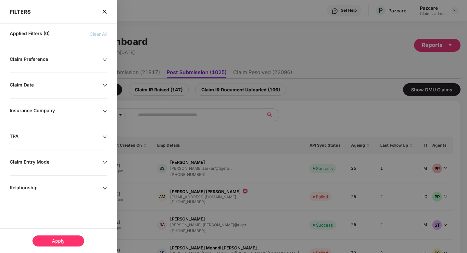
click at [52, 59] on div "Claim Preference" at bounding box center [56, 59] width 93 height 7
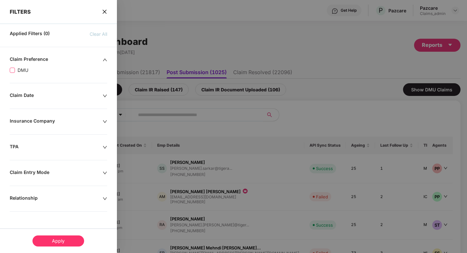
click at [21, 71] on span "DMU" at bounding box center [23, 70] width 16 height 7
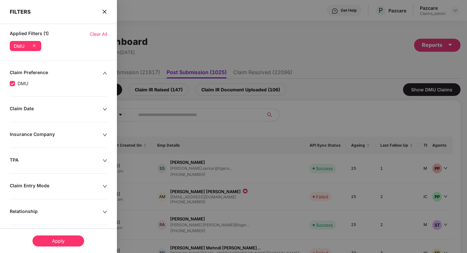
click at [56, 244] on div "Apply" at bounding box center [58, 240] width 52 height 11
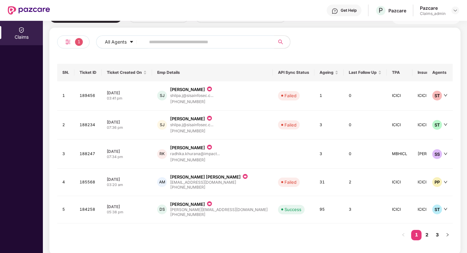
scroll to position [76, 0]
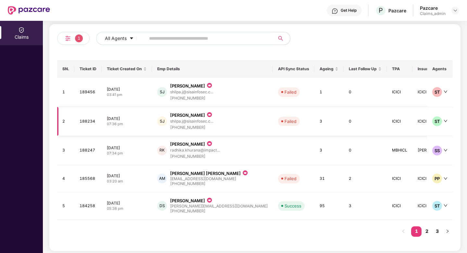
click at [284, 121] on div "Failed" at bounding box center [290, 121] width 12 height 6
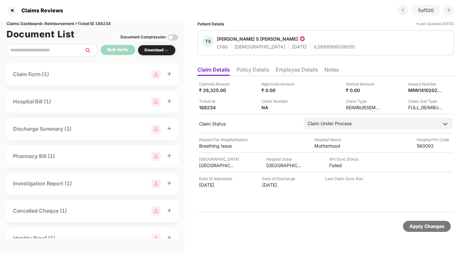
click at [108, 23] on div "Claims Dashboard > Reimbursement > Ticket ID 188234" at bounding box center [91, 24] width 171 height 6
copy div "188234"
click at [13, 13] on div at bounding box center [12, 10] width 10 height 10
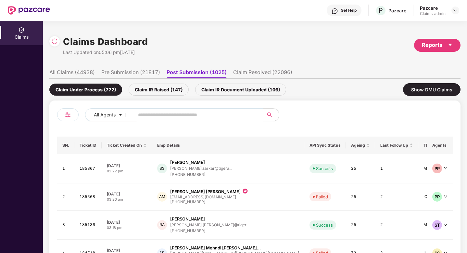
click at [65, 108] on div at bounding box center [67, 114] width 21 height 13
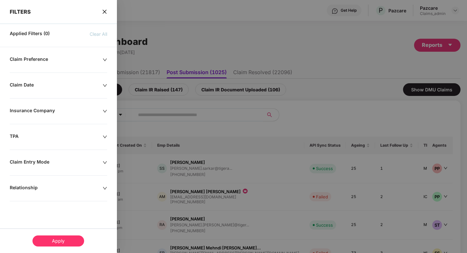
click at [40, 61] on div "Claim Preference" at bounding box center [56, 59] width 93 height 7
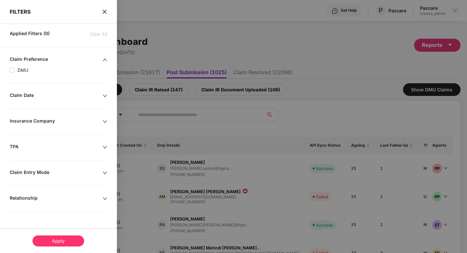
click at [24, 66] on div "DMU" at bounding box center [58, 67] width 97 height 12
click at [25, 71] on span "DMU" at bounding box center [23, 70] width 16 height 7
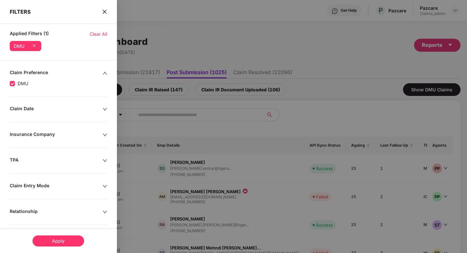
click at [56, 238] on div "Apply" at bounding box center [58, 240] width 52 height 11
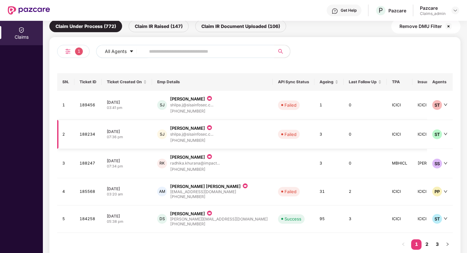
scroll to position [79, 0]
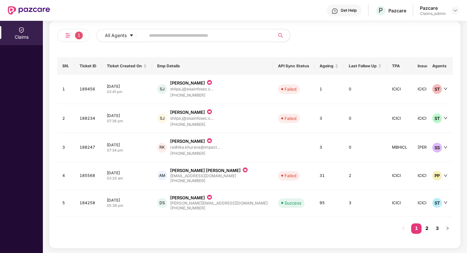
click at [424, 226] on link "2" at bounding box center [426, 228] width 10 height 10
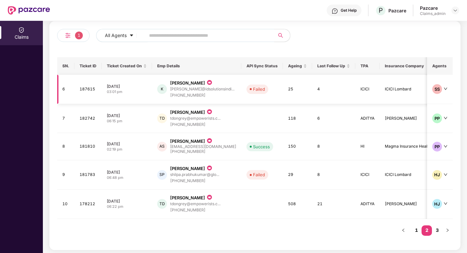
click at [263, 99] on td "Failed" at bounding box center [262, 89] width 42 height 29
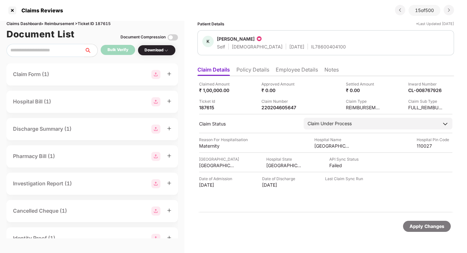
click at [112, 24] on div "Claims Dashboard > Reimbursement > Ticket ID 187615" at bounding box center [91, 24] width 171 height 6
copy div
click at [259, 69] on li "Policy Details" at bounding box center [252, 70] width 33 height 9
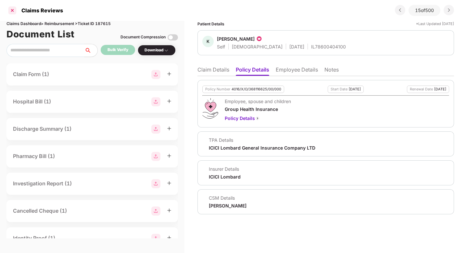
click at [11, 13] on div at bounding box center [12, 10] width 10 height 10
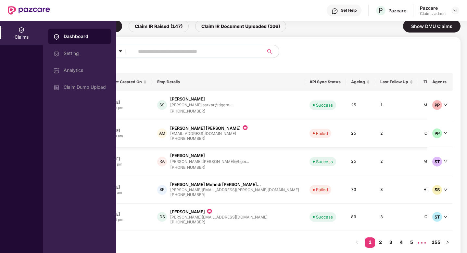
scroll to position [77, 0]
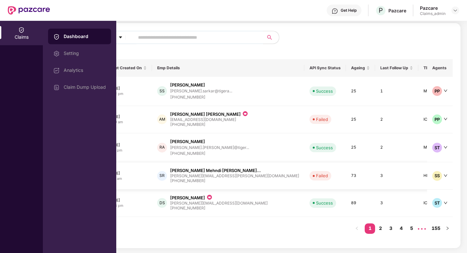
click at [234, 185] on td "SR Syed Mehndi Abbas Rizv... syed.rizvi@epikso.com +919582494966" at bounding box center [228, 175] width 152 height 27
